Goal: Register for event/course

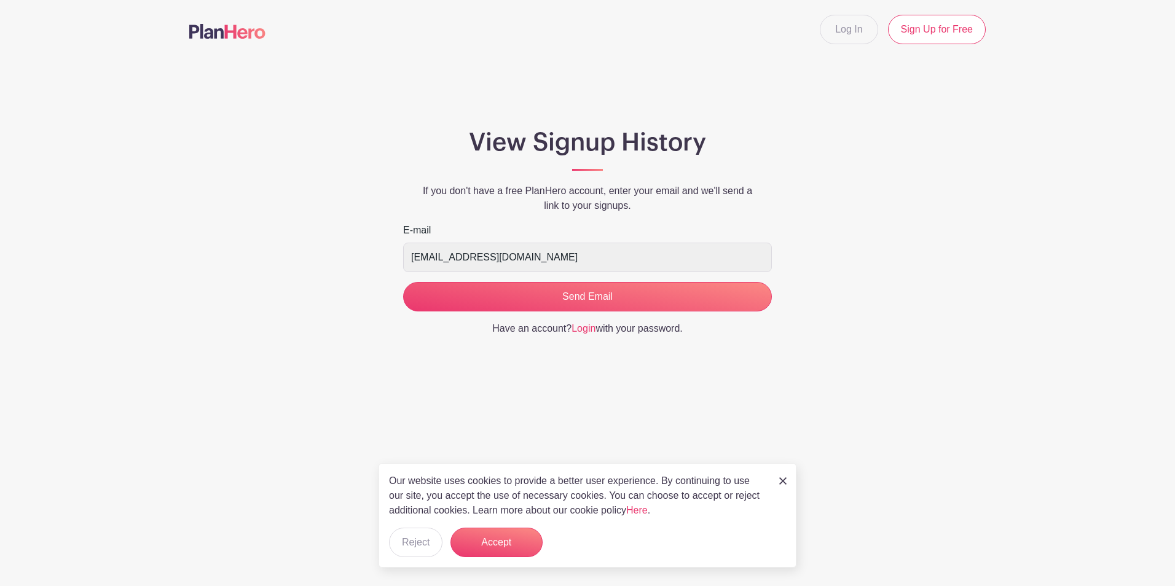
click at [785, 480] on img at bounding box center [782, 480] width 7 height 7
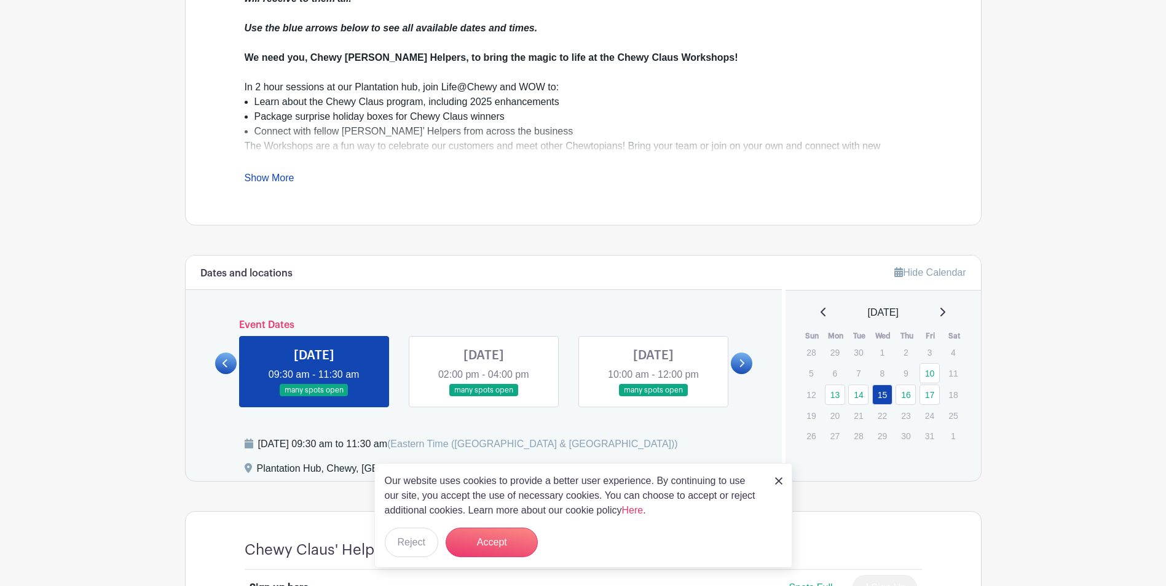
scroll to position [492, 0]
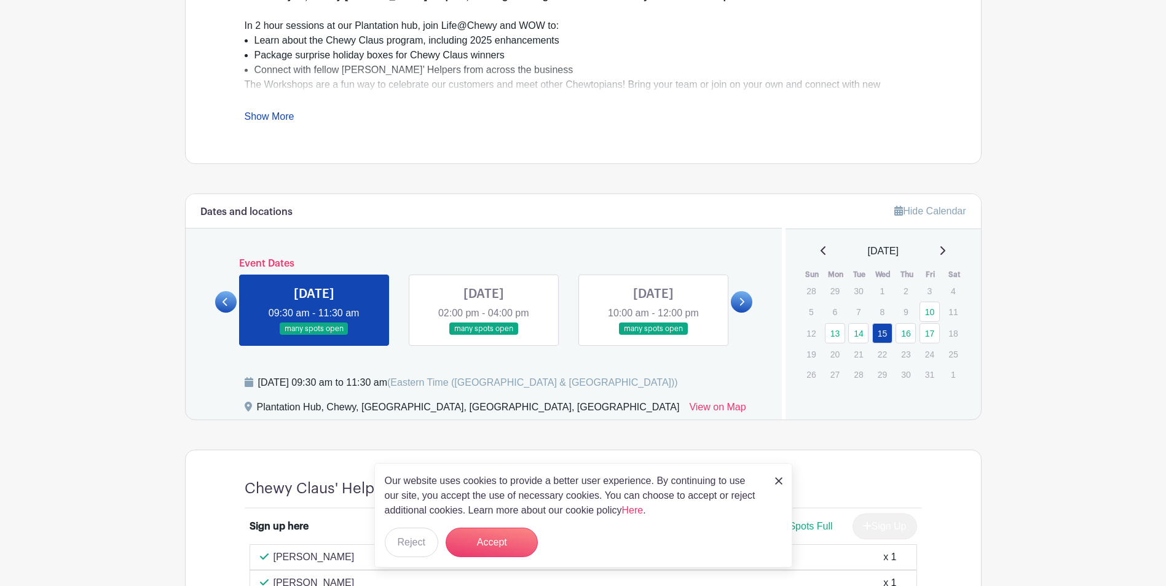
click at [484, 336] on link at bounding box center [484, 336] width 0 height 0
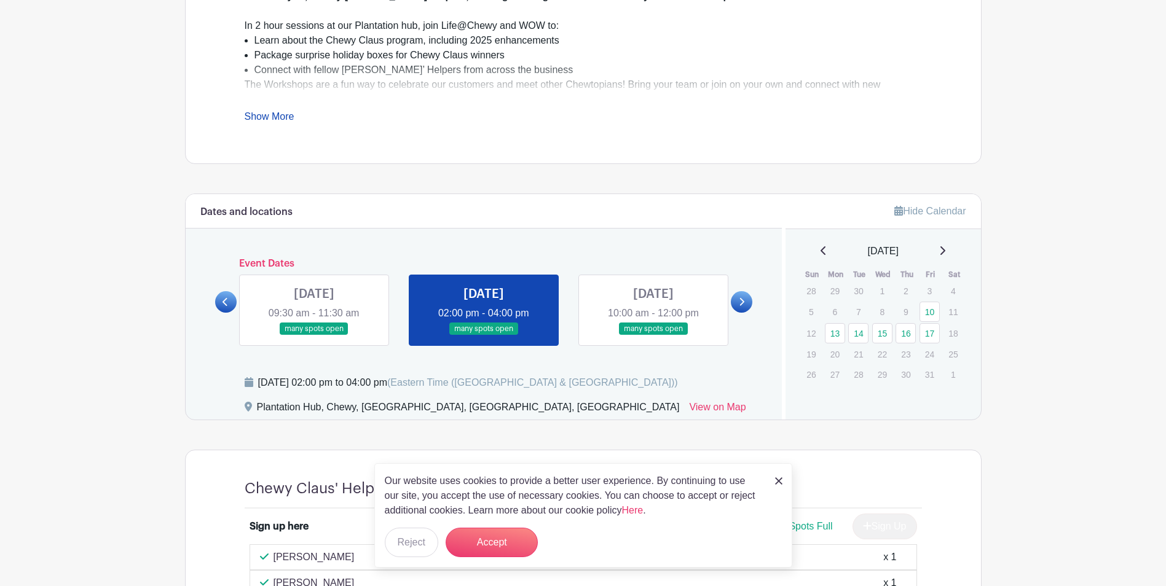
click at [777, 479] on img at bounding box center [778, 480] width 7 height 7
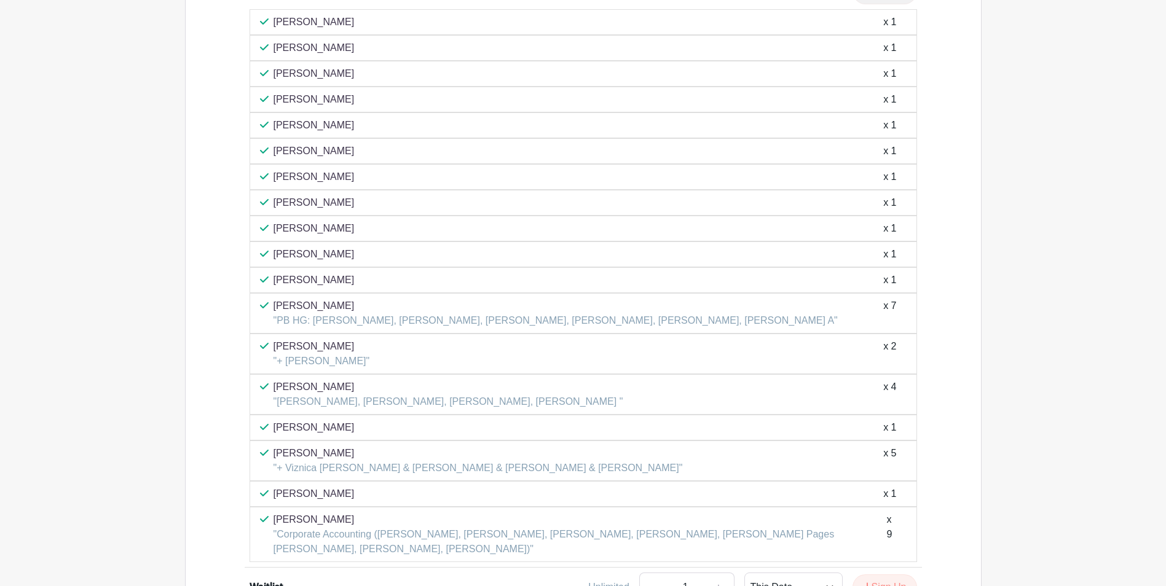
scroll to position [1058, 0]
